Goal: Task Accomplishment & Management: Manage account settings

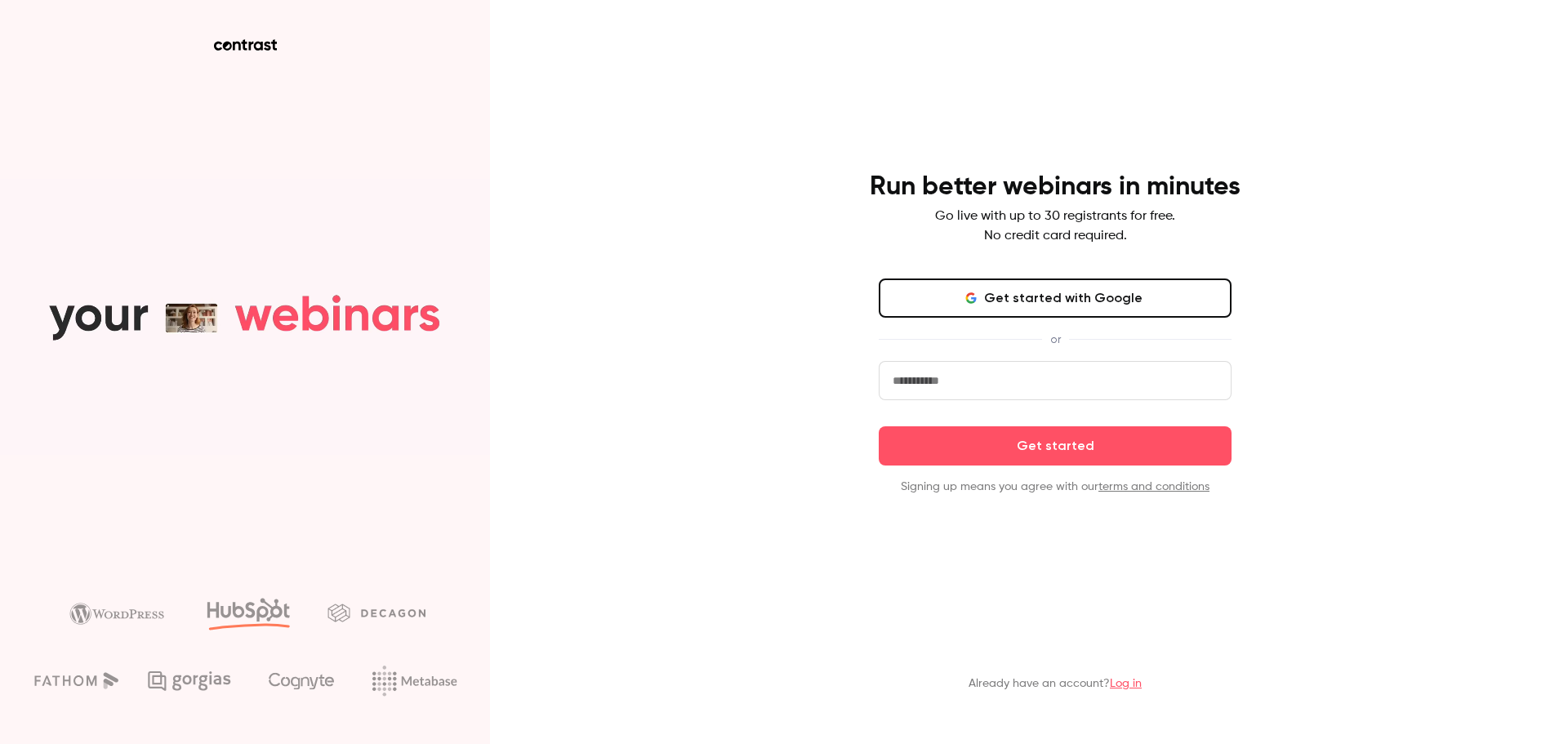
click at [1050, 306] on button "Get started with Google" at bounding box center [1054, 298] width 353 height 39
